Goal: Transaction & Acquisition: Purchase product/service

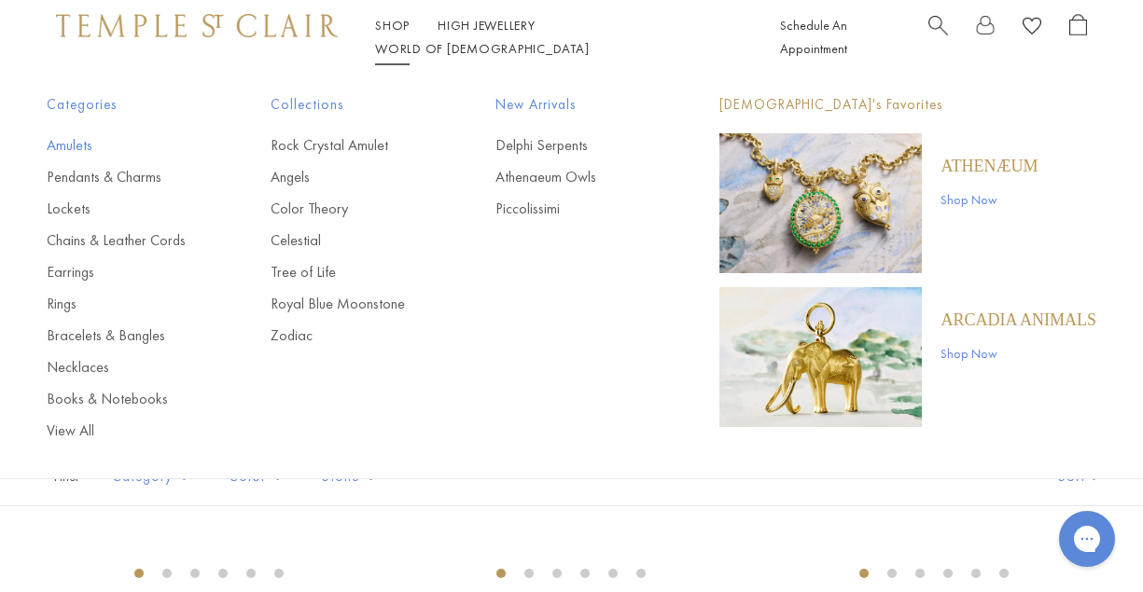
click at [76, 145] on link "Amulets" at bounding box center [121, 145] width 149 height 21
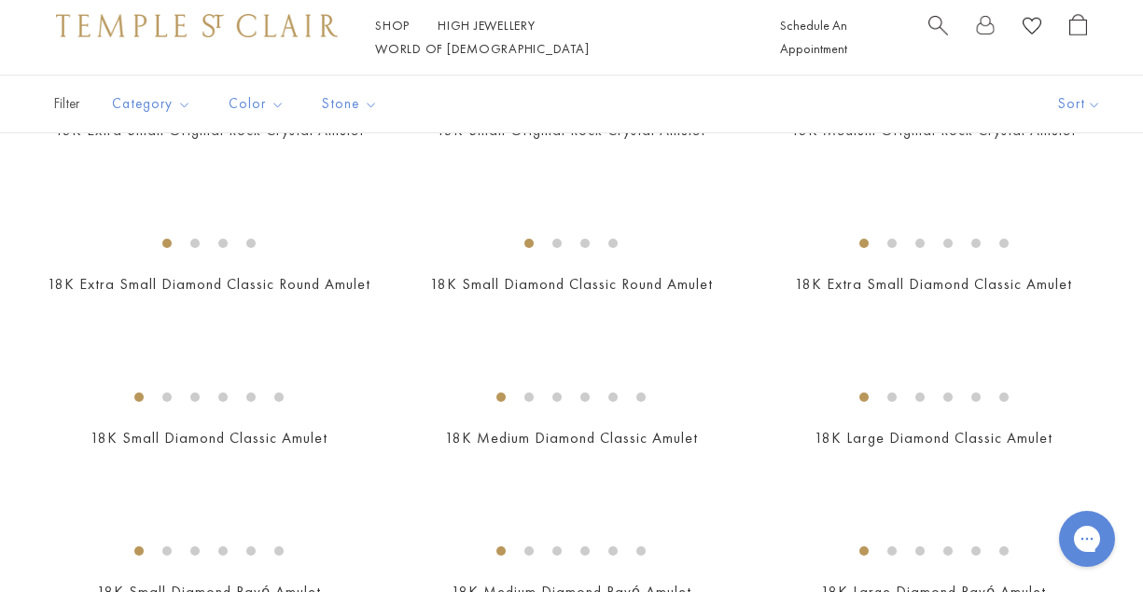
scroll to position [1411, 0]
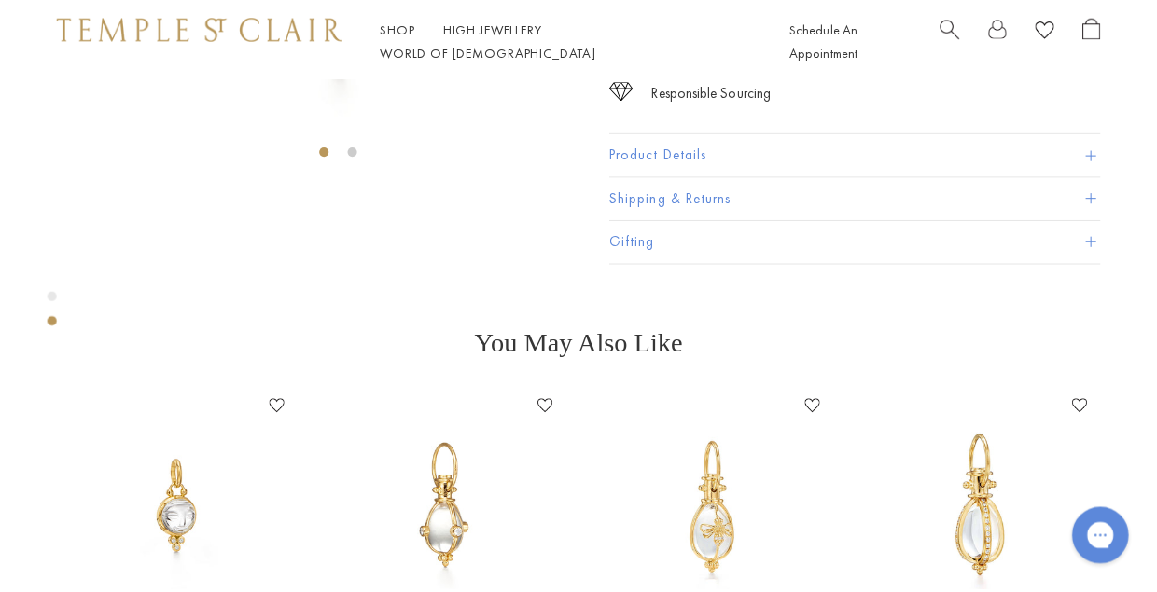
scroll to position [403, 0]
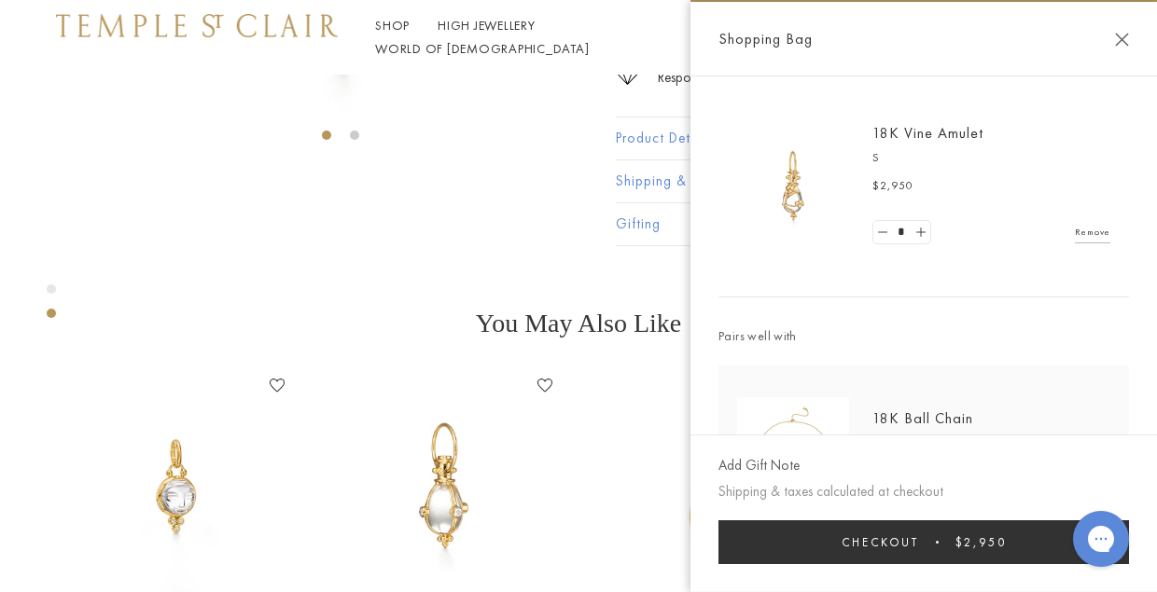
click at [1000, 547] on span "$2,950" at bounding box center [980, 542] width 51 height 16
